Goal: Task Accomplishment & Management: Complete application form

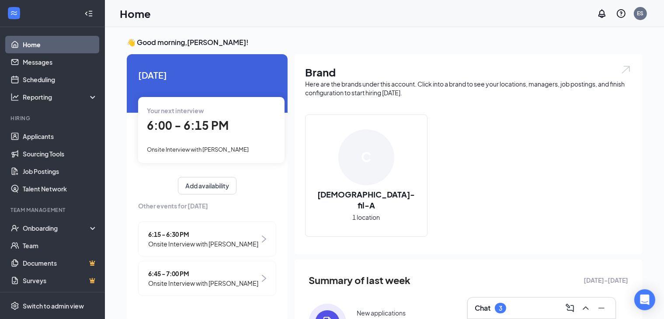
click at [517, 312] on div "Chat 3" at bounding box center [542, 308] width 134 height 14
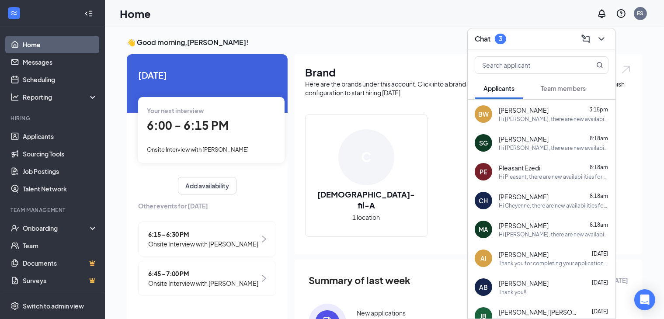
click at [554, 86] on span "Team members" at bounding box center [563, 88] width 45 height 8
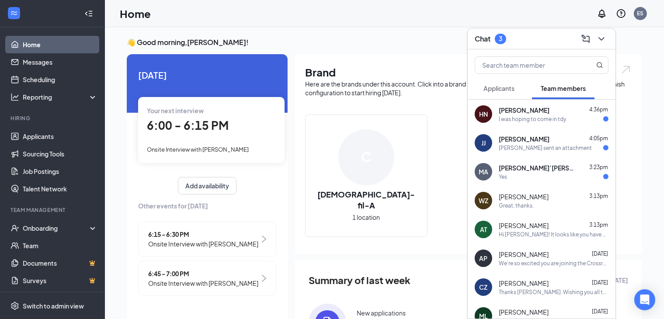
click at [555, 147] on div "[PERSON_NAME] sent an attachment" at bounding box center [545, 147] width 93 height 7
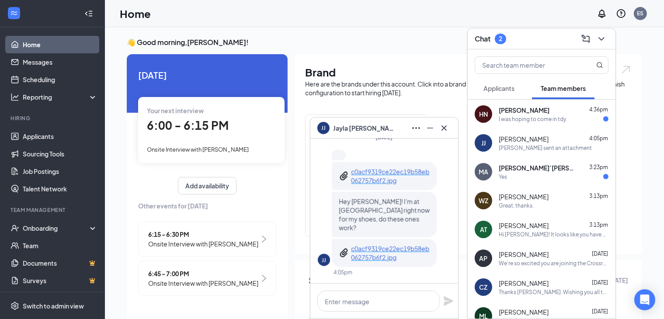
click at [524, 182] on div "MA Mele’[PERSON_NAME] 3:23pm Yes" at bounding box center [542, 171] width 148 height 29
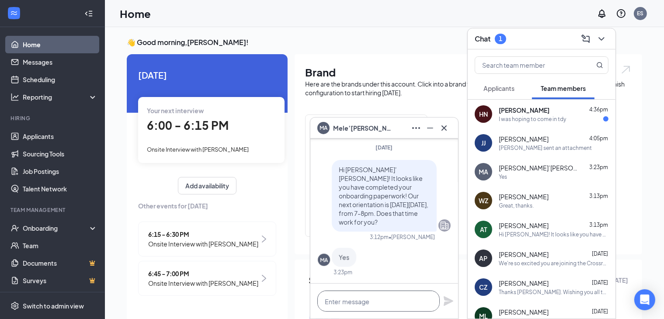
click at [384, 301] on textarea at bounding box center [378, 301] width 122 height 21
type textarea "Wonderful, I'll email you some info!"
click at [451, 298] on icon "Plane" at bounding box center [448, 301] width 10 height 10
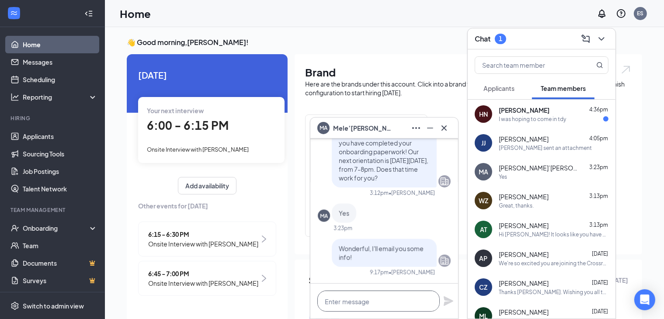
click at [416, 302] on textarea at bounding box center [378, 301] width 122 height 21
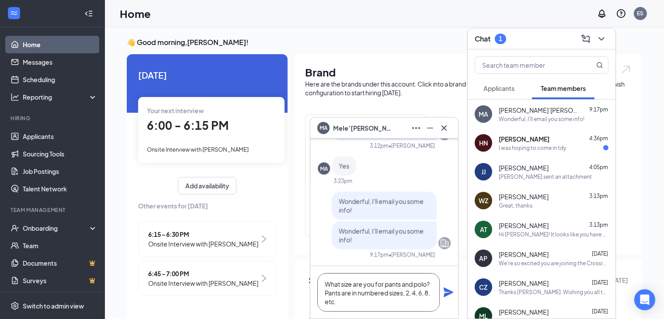
type textarea "What size are you for pants and polo? Pants are in numbered sizes, 2, 4, 6, 8, …"
click at [445, 294] on icon "Plane" at bounding box center [449, 293] width 10 height 10
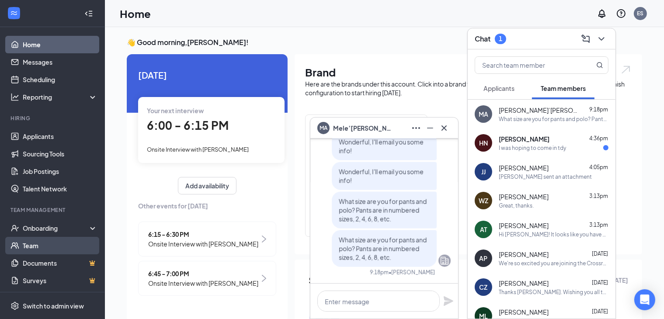
click at [49, 237] on link "Team" at bounding box center [60, 245] width 75 height 17
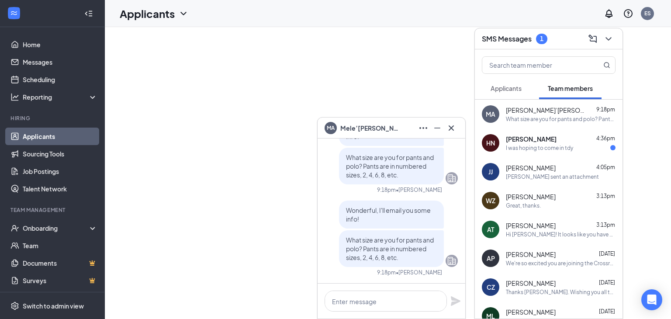
click at [451, 126] on icon "Cross" at bounding box center [451, 128] width 10 height 10
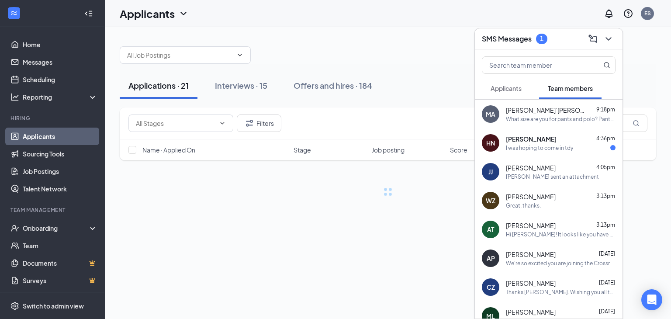
click at [612, 38] on div "SMS Messages 1" at bounding box center [549, 38] width 148 height 21
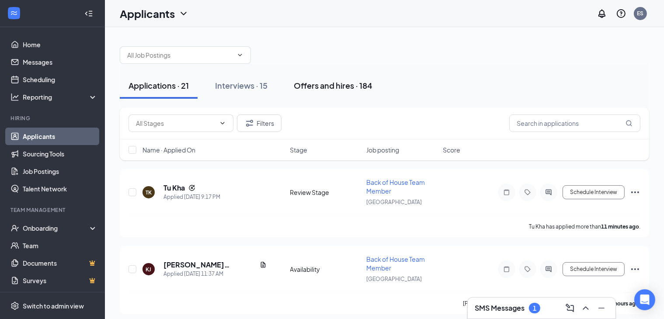
click at [326, 87] on div "Offers and hires · 184" at bounding box center [333, 85] width 79 height 11
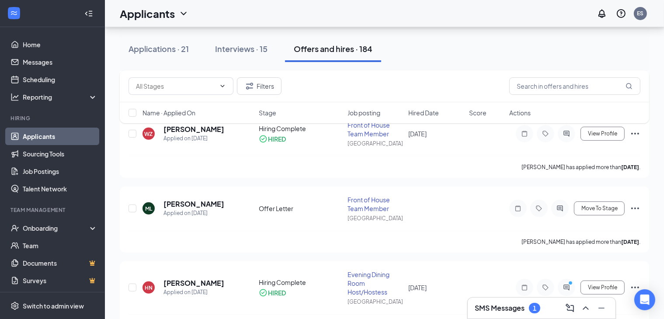
scroll to position [292, 0]
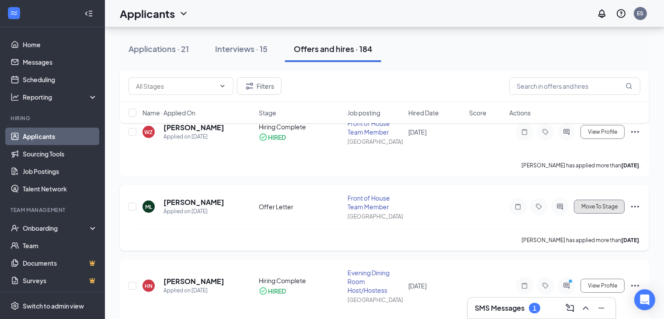
click at [600, 202] on button "Move To Stage" at bounding box center [599, 207] width 51 height 14
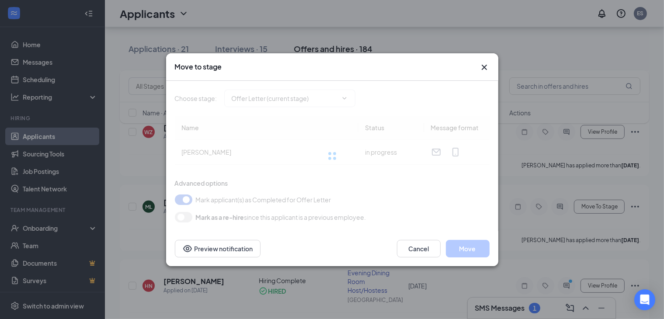
type input "Hiring Complete (final stage)"
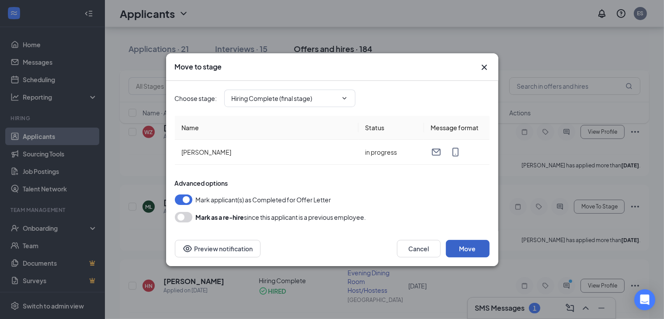
click at [470, 246] on button "Move" at bounding box center [468, 248] width 44 height 17
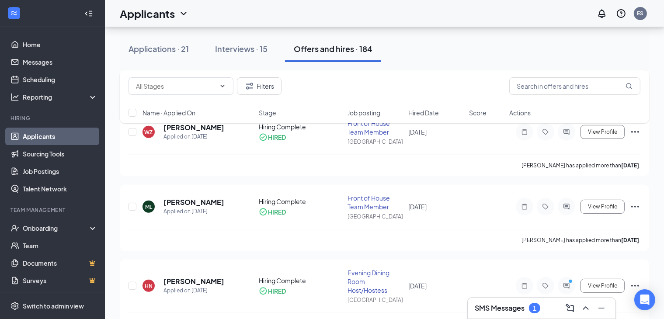
click at [50, 135] on link "Applicants" at bounding box center [60, 136] width 75 height 17
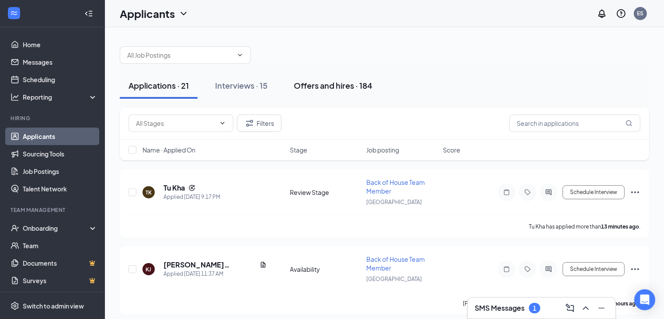
click at [343, 88] on div "Offers and hires · 184" at bounding box center [333, 85] width 79 height 11
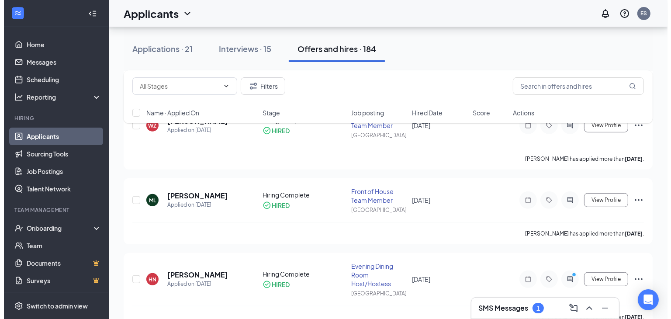
scroll to position [299, 0]
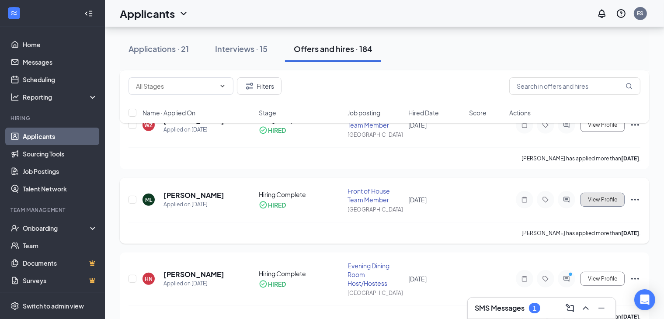
click at [596, 198] on span "View Profile" at bounding box center [602, 200] width 29 height 6
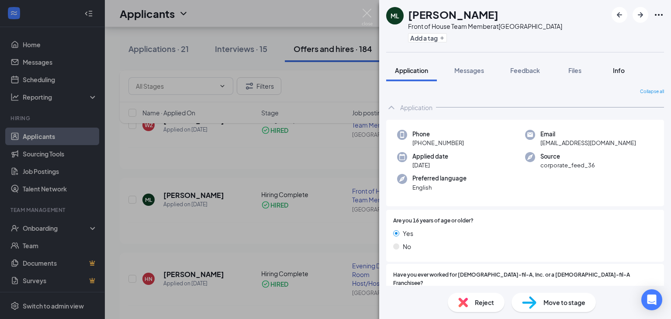
click at [612, 69] on div "Info" at bounding box center [618, 70] width 17 height 9
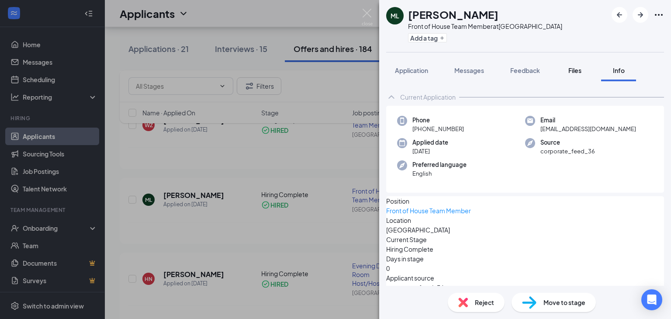
click at [584, 68] on div "Files" at bounding box center [574, 70] width 17 height 9
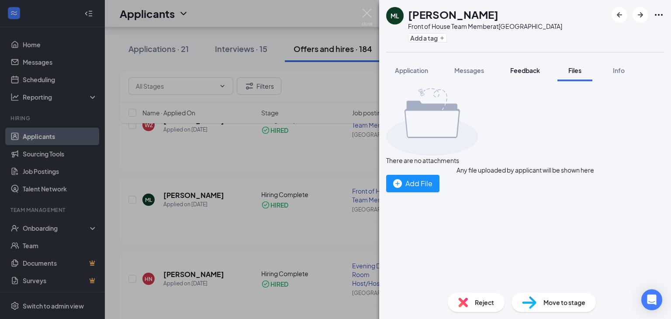
click at [534, 67] on span "Feedback" at bounding box center [525, 70] width 30 height 8
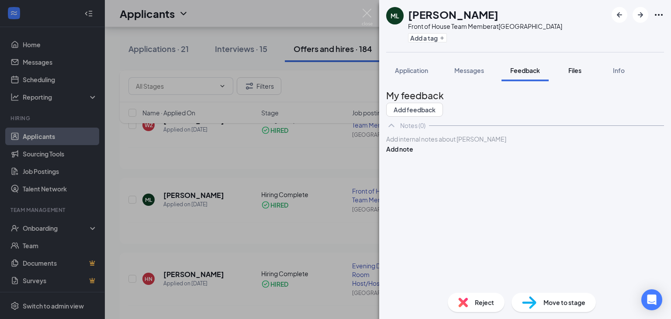
click at [573, 74] on div "Files" at bounding box center [574, 70] width 17 height 9
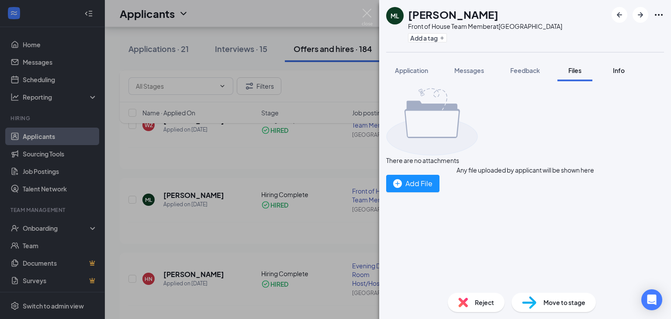
click at [610, 72] on button "Info" at bounding box center [618, 70] width 35 height 22
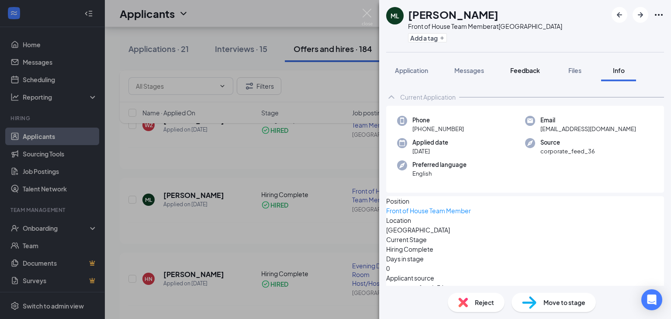
click at [522, 80] on button "Feedback" at bounding box center [525, 70] width 47 height 22
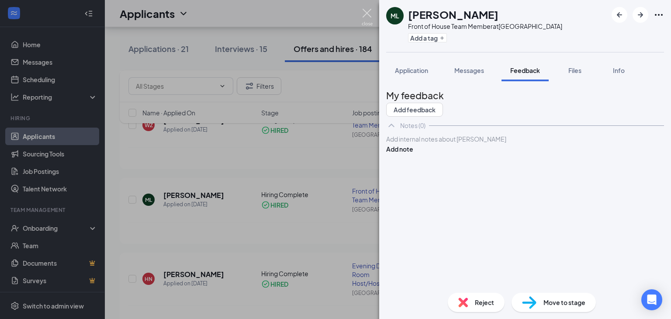
click at [363, 9] on img at bounding box center [367, 17] width 11 height 17
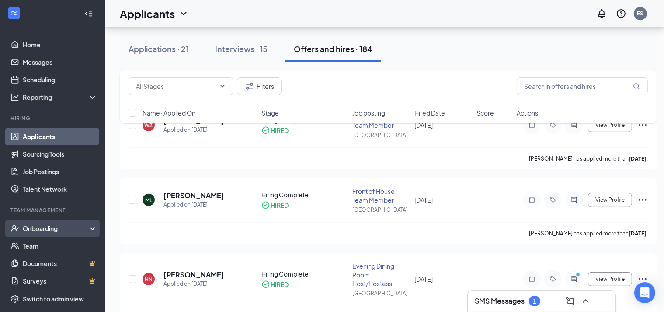
click at [64, 230] on div "Onboarding" at bounding box center [56, 228] width 67 height 9
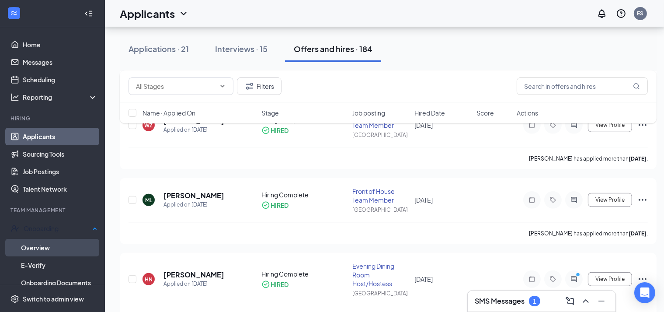
click at [69, 243] on link "Overview" at bounding box center [59, 247] width 76 height 17
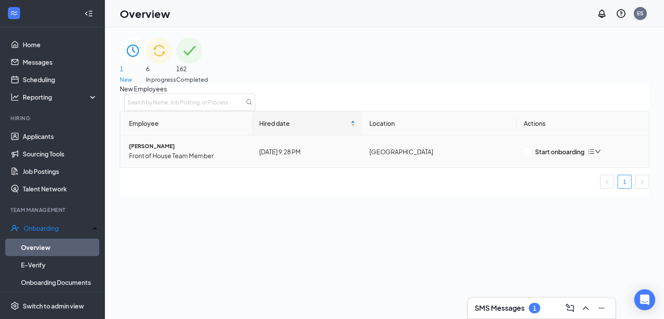
click at [188, 151] on span "[PERSON_NAME]" at bounding box center [187, 146] width 116 height 8
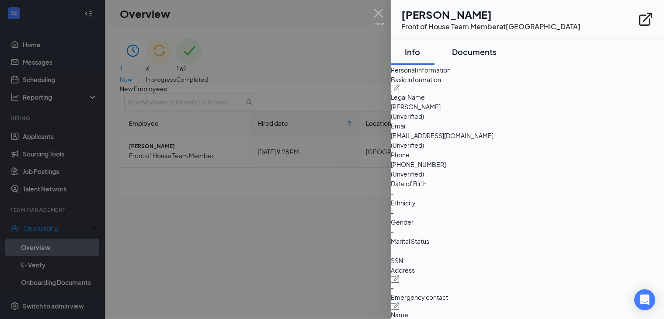
click at [482, 51] on div "Documents" at bounding box center [474, 51] width 45 height 11
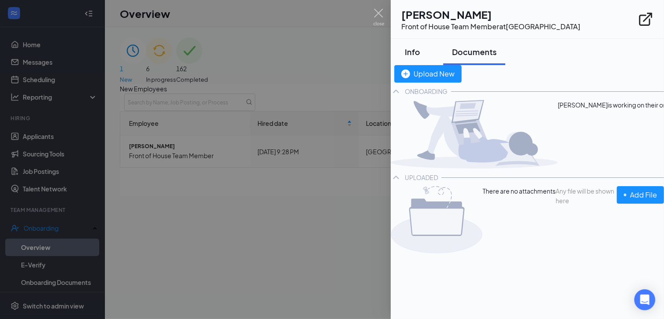
click at [417, 53] on div "Info" at bounding box center [412, 51] width 26 height 11
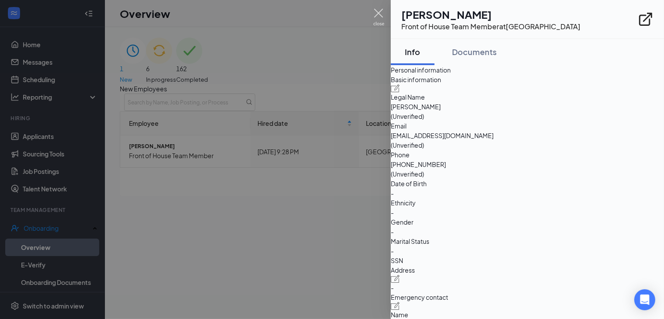
click at [376, 12] on img at bounding box center [378, 17] width 11 height 17
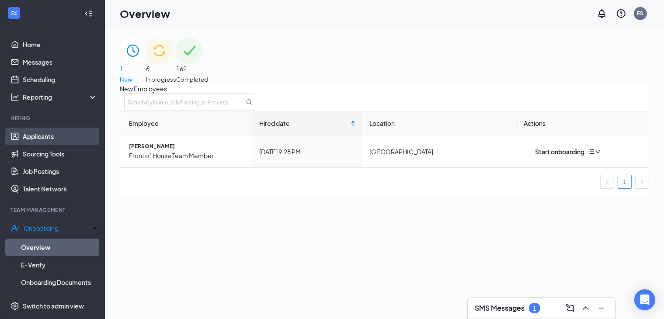
click at [56, 140] on link "Applicants" at bounding box center [60, 136] width 75 height 17
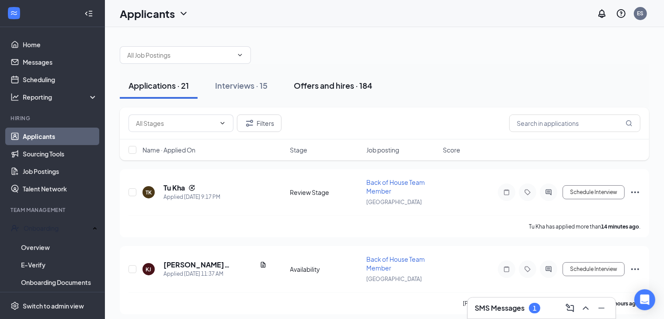
click at [364, 90] on div "Offers and hires · 184" at bounding box center [333, 85] width 79 height 11
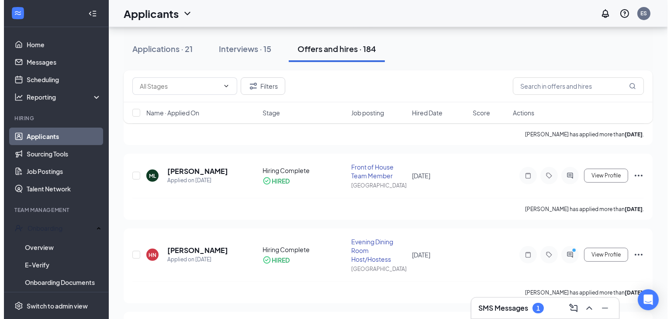
scroll to position [326, 0]
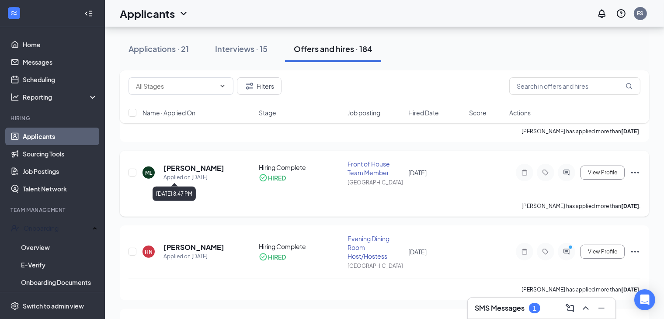
click at [180, 173] on div "Applied on Aug 30" at bounding box center [193, 177] width 61 height 9
click at [181, 168] on h5 "[PERSON_NAME]" at bounding box center [193, 168] width 61 height 10
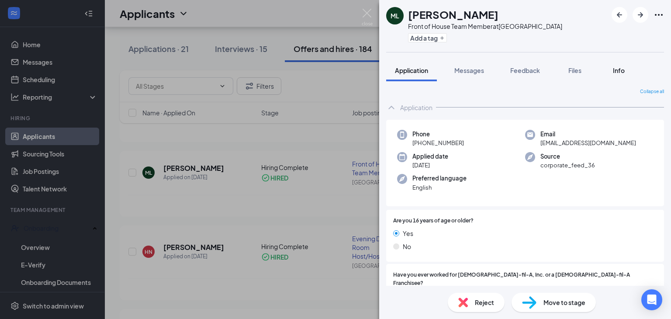
click at [615, 68] on span "Info" at bounding box center [619, 70] width 12 height 8
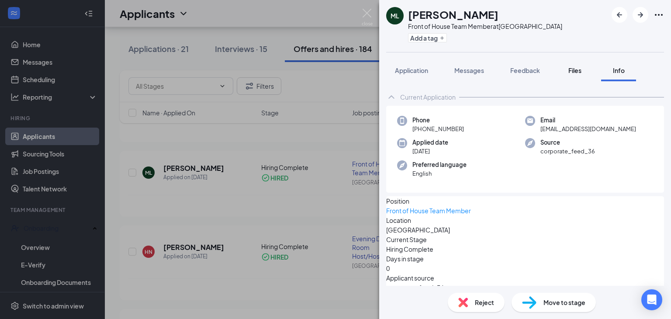
click at [564, 72] on button "Files" at bounding box center [575, 70] width 35 height 22
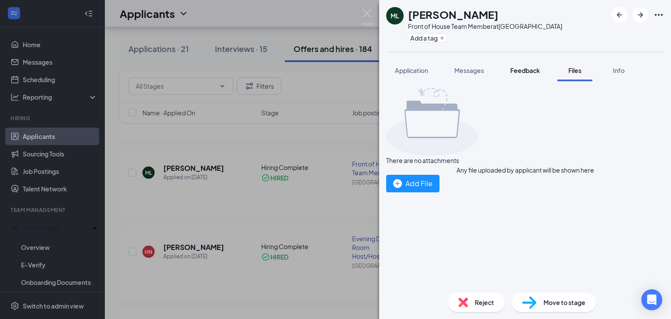
click at [509, 69] on button "Feedback" at bounding box center [525, 70] width 47 height 22
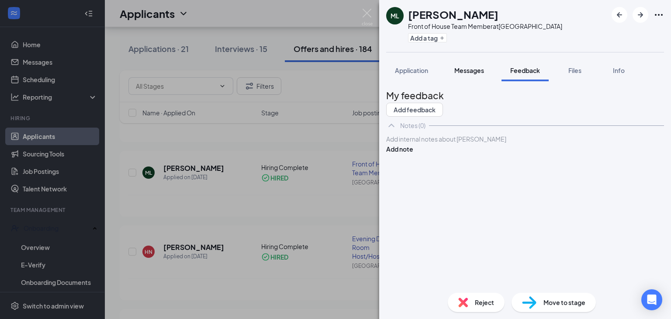
click at [476, 76] on button "Messages" at bounding box center [469, 70] width 47 height 22
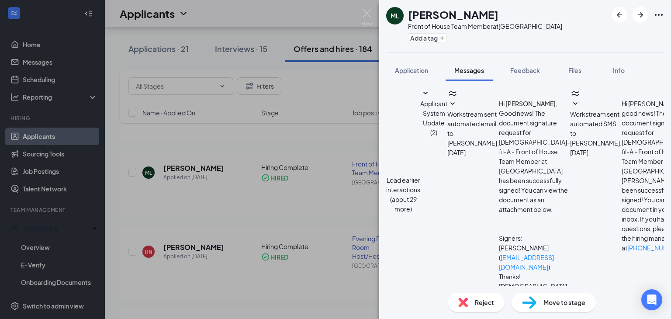
click at [448, 121] on button "Applicant System Update (2)" at bounding box center [433, 112] width 27 height 49
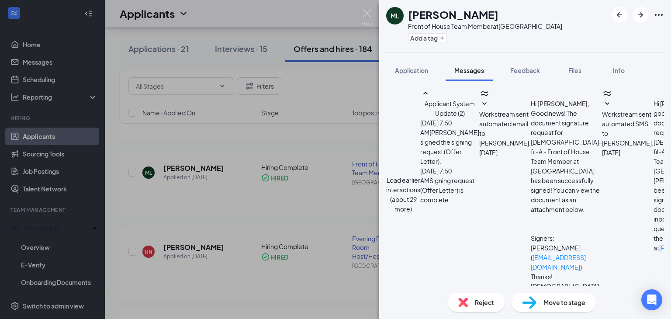
click at [420, 175] on button "Load earlier interactions (about 29 more)" at bounding box center [403, 194] width 34 height 38
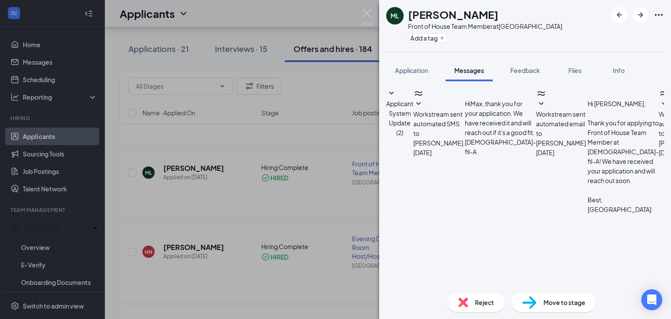
click at [465, 136] on span "Workstream sent automated SMS to Max Larson." at bounding box center [439, 128] width 52 height 37
click at [536, 111] on span "Workstream sent automated email to Max Larson." at bounding box center [562, 128] width 52 height 37
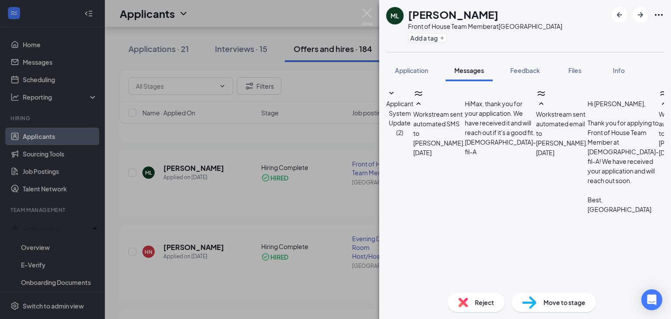
scroll to position [335, 0]
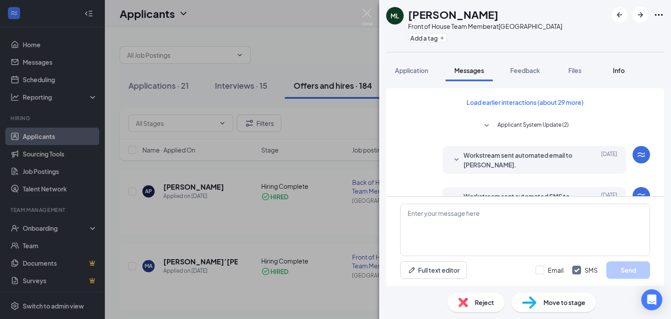
click at [616, 71] on span "Info" at bounding box center [619, 70] width 12 height 8
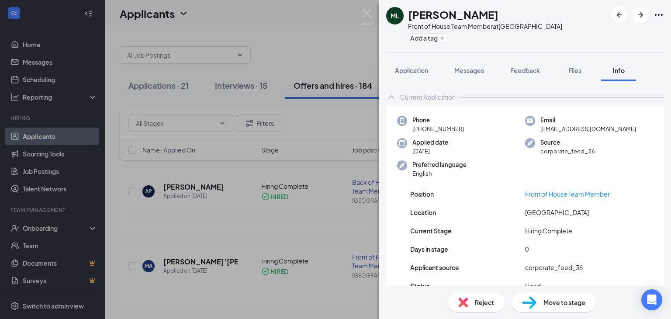
scroll to position [42, 0]
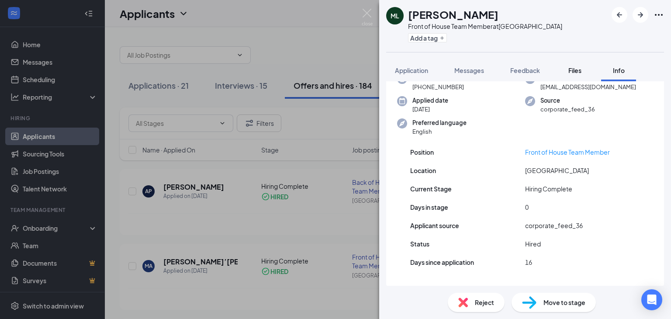
click at [575, 62] on button "Files" at bounding box center [575, 70] width 35 height 22
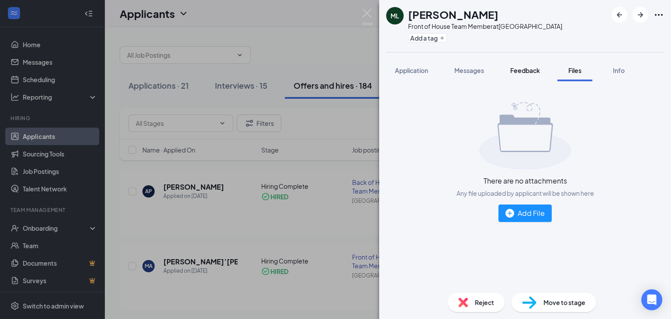
click at [534, 73] on span "Feedback" at bounding box center [525, 70] width 30 height 8
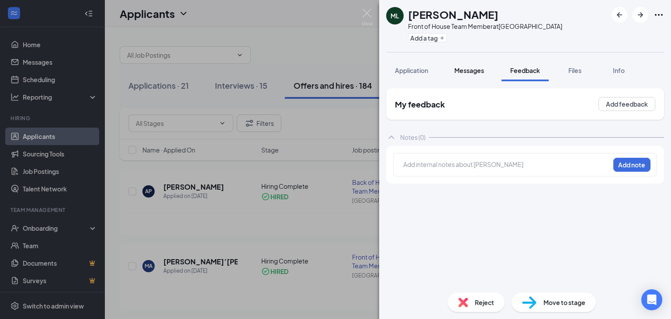
click at [477, 62] on button "Messages" at bounding box center [469, 70] width 47 height 22
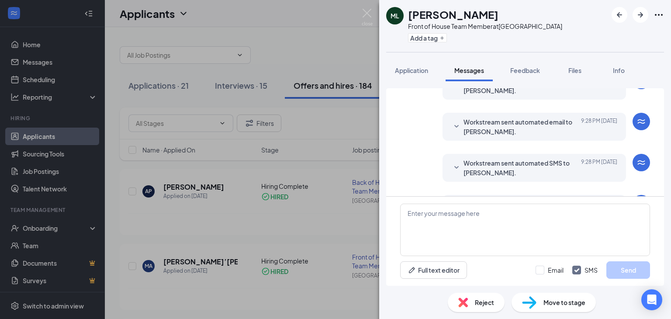
scroll to position [217, 0]
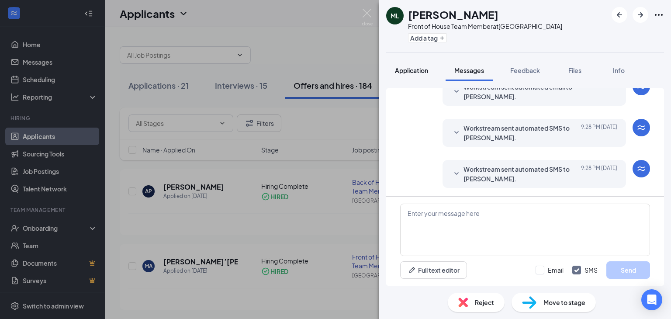
click at [416, 70] on span "Application" at bounding box center [411, 70] width 33 height 8
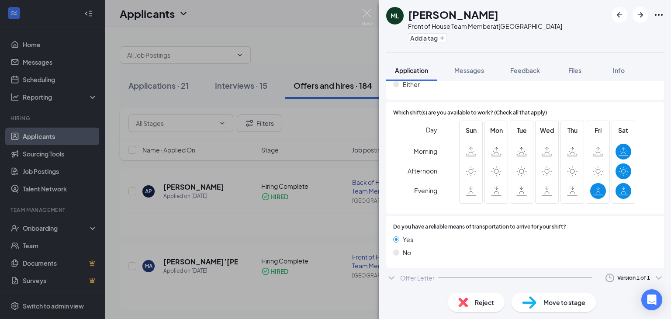
scroll to position [488, 0]
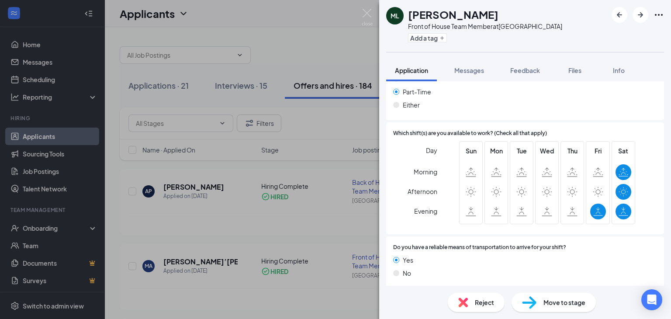
click at [423, 295] on div "Offer Letter" at bounding box center [417, 299] width 35 height 9
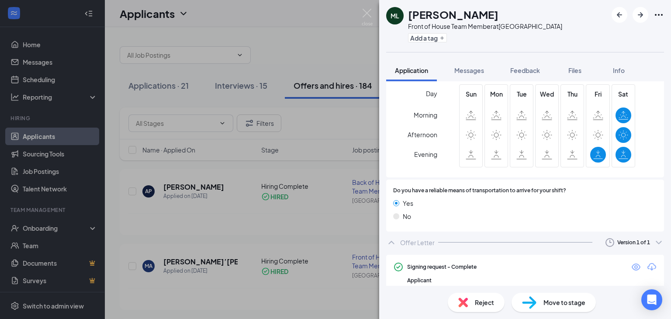
scroll to position [545, 0]
click at [632, 263] on icon "Eye" at bounding box center [636, 266] width 9 height 7
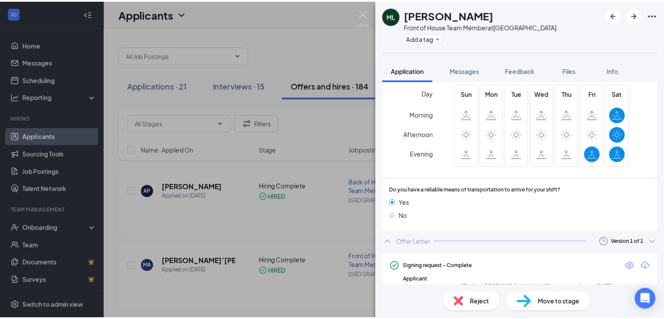
scroll to position [541, 0]
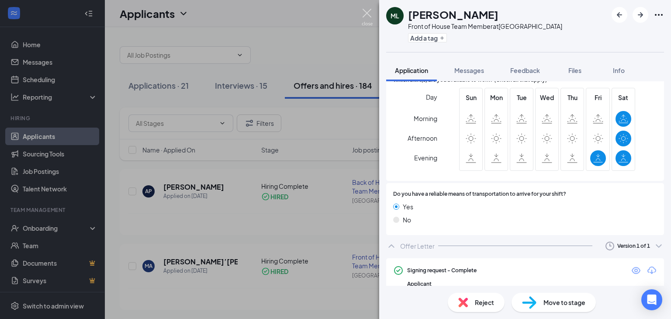
click at [369, 14] on img at bounding box center [367, 17] width 11 height 17
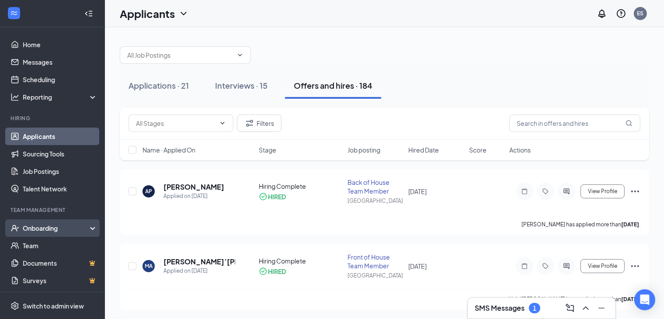
click at [55, 233] on div "Onboarding" at bounding box center [52, 227] width 105 height 17
click at [56, 242] on link "Overview" at bounding box center [60, 245] width 75 height 17
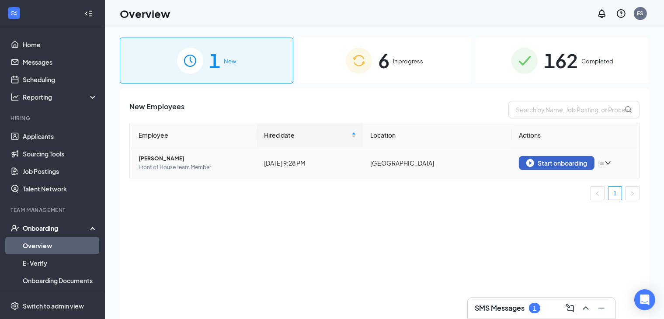
click at [544, 159] on div "Start onboarding" at bounding box center [556, 163] width 61 height 8
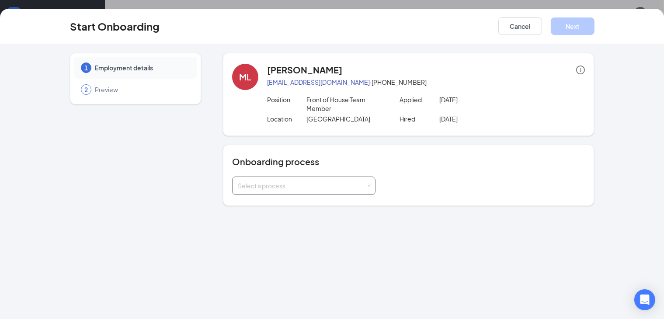
click at [303, 182] on div "Select a process" at bounding box center [304, 185] width 132 height 17
click at [292, 193] on li "All Employees" at bounding box center [281, 195] width 143 height 16
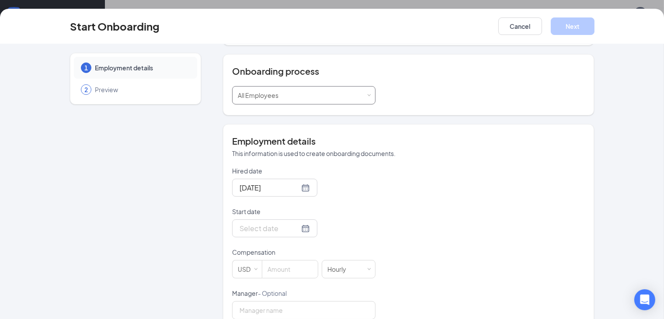
scroll to position [91, 0]
click at [275, 222] on div at bounding box center [274, 227] width 70 height 11
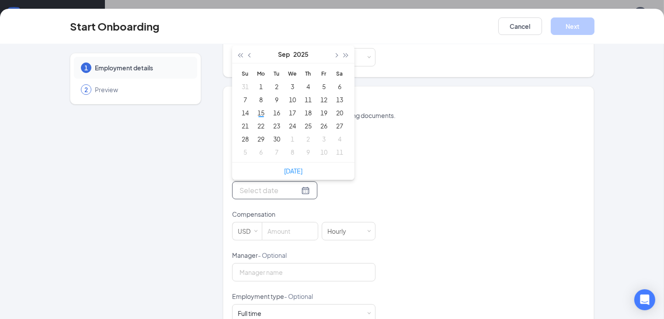
scroll to position [129, 0]
type input "Oct 7, 2025"
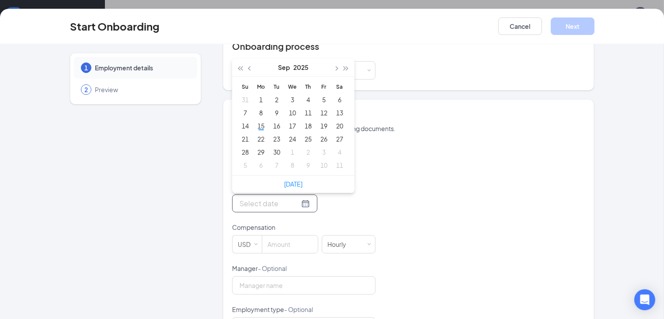
scroll to position [115, 0]
type input "Sep 18, 2025"
click at [303, 121] on div "18" at bounding box center [308, 126] width 10 height 10
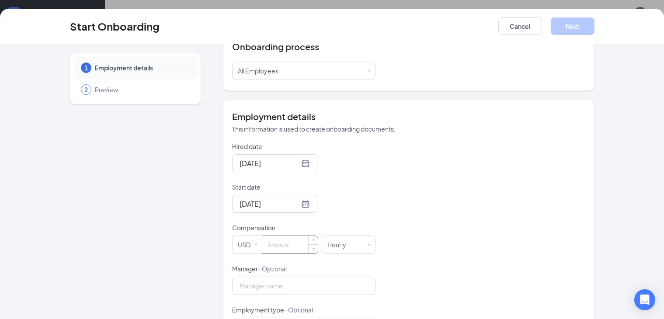
click at [266, 236] on input at bounding box center [290, 244] width 56 height 17
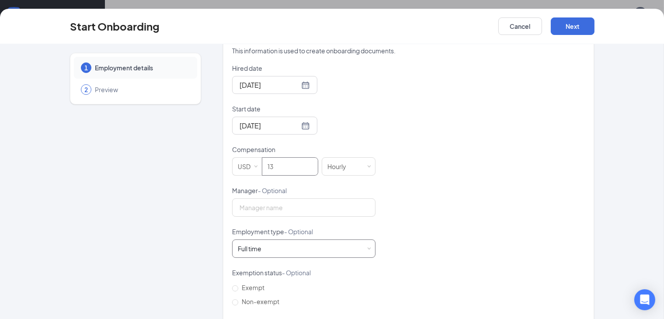
scroll to position [194, 0]
type input "13"
click at [241, 244] on div "Full time Works 30+ hours per week and is reasonably expected to work" at bounding box center [253, 248] width 30 height 9
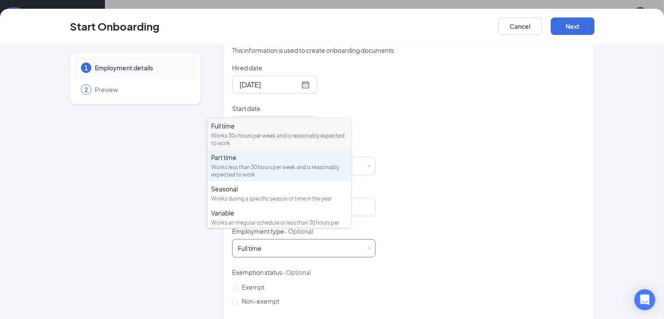
click at [242, 167] on div "Works less than 30 hours per week and is reasonably expected to work" at bounding box center [279, 170] width 136 height 15
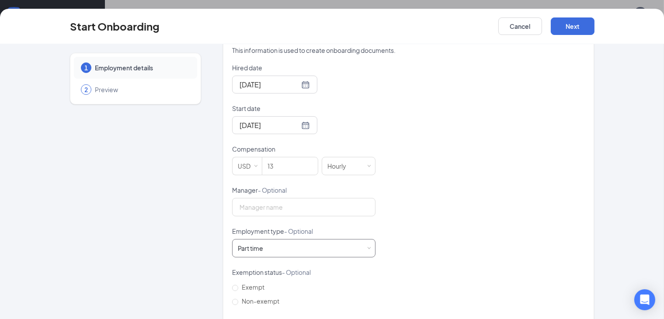
scroll to position [234, 0]
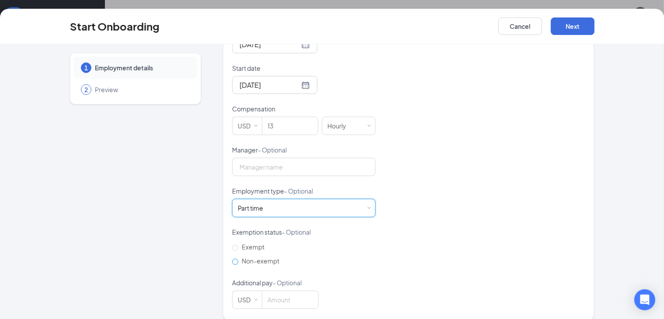
click at [255, 257] on span "Non-exempt" at bounding box center [260, 261] width 45 height 8
click at [238, 259] on input "Non-exempt" at bounding box center [235, 262] width 6 height 6
radio input "true"
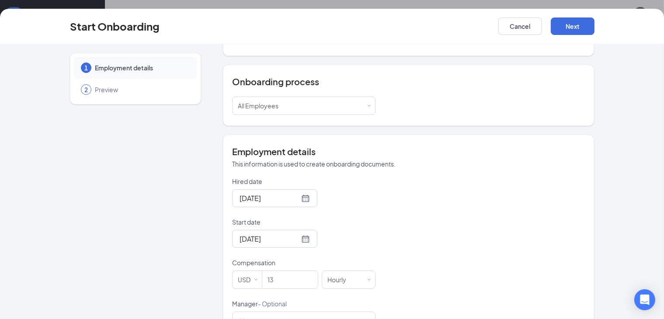
scroll to position [0, 0]
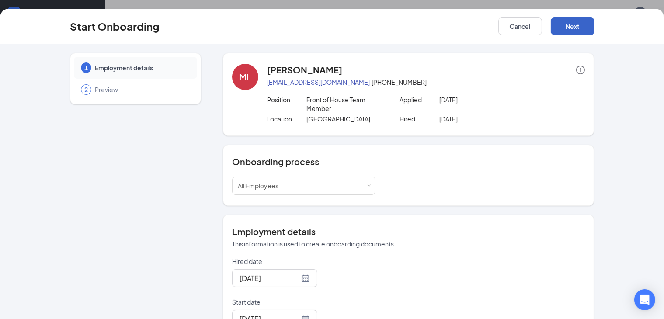
click at [594, 28] on button "Next" at bounding box center [573, 25] width 44 height 17
